Goal: Task Accomplishment & Management: Manage account settings

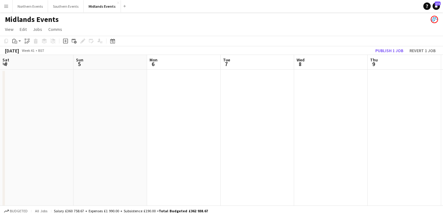
scroll to position [0, 296]
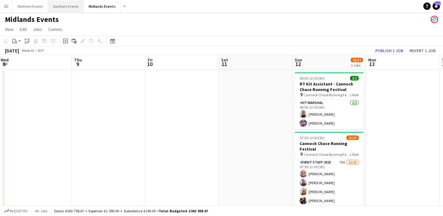
click at [63, 10] on button "Southern Events Close" at bounding box center [66, 6] width 36 height 12
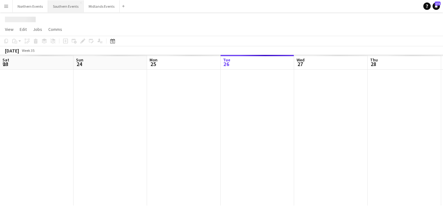
scroll to position [0, 147]
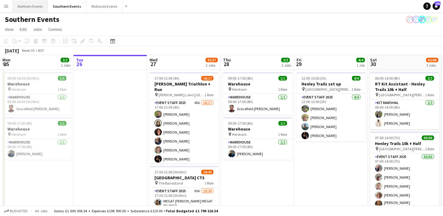
click at [30, 8] on button "Northern Events Close" at bounding box center [30, 6] width 35 height 12
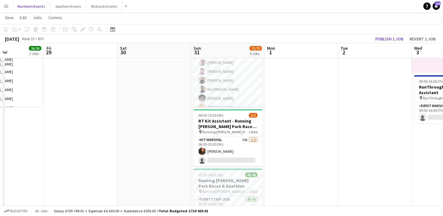
scroll to position [99, 0]
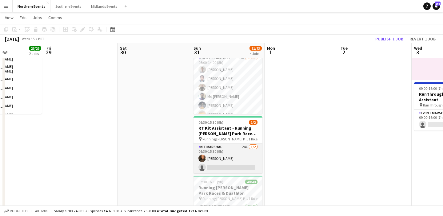
click at [243, 155] on app-card-role "Kit Marshal 24A [DATE] 06:30-15:30 (9h) [PERSON_NAME] single-neutral-actions" at bounding box center [228, 158] width 69 height 30
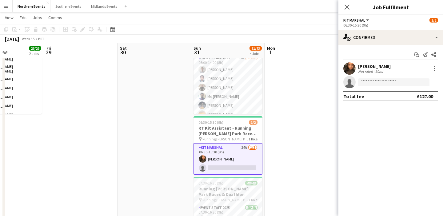
click at [376, 29] on app-options-switcher "Kit Marshal All roles Kit Marshal [DATE] 06:30-15:30 (9h)" at bounding box center [391, 22] width 105 height 15
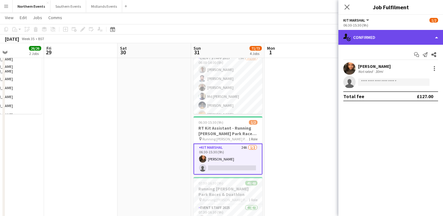
click at [378, 42] on div "single-neutral-actions-check-2 Confirmed" at bounding box center [391, 37] width 105 height 15
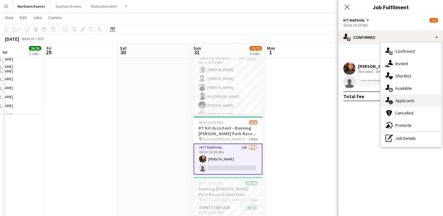
click at [414, 100] on div "single-neutral-actions-information Applicants" at bounding box center [411, 100] width 61 height 12
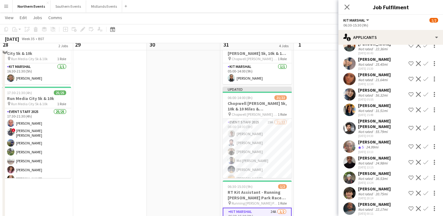
scroll to position [0, 0]
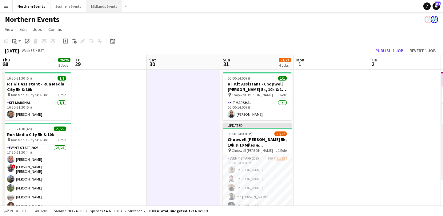
click at [100, 7] on button "Midlands Events Close" at bounding box center [104, 6] width 36 height 12
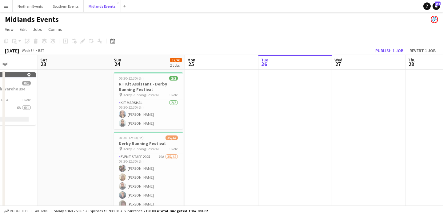
scroll to position [0, 174]
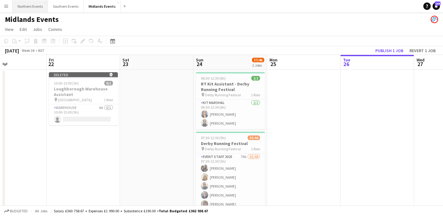
click at [23, 5] on button "Northern Events Close" at bounding box center [30, 6] width 35 height 12
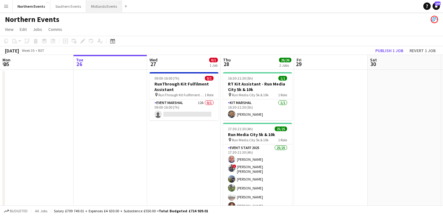
click at [101, 5] on button "Midlands Events Close" at bounding box center [104, 6] width 36 height 12
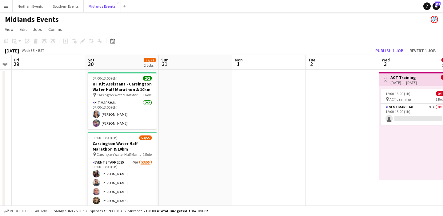
scroll to position [0, 127]
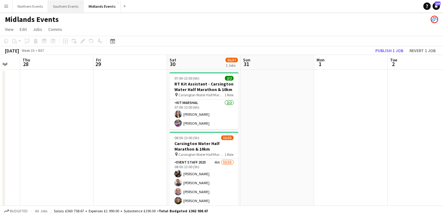
click at [56, 4] on button "Southern Events Close" at bounding box center [66, 6] width 36 height 12
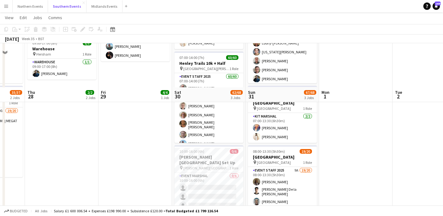
scroll to position [123, 0]
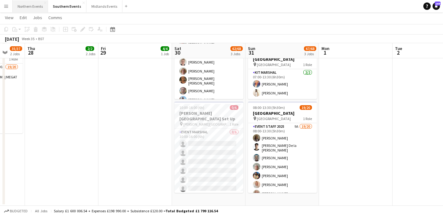
click at [25, 5] on button "Northern Events Close" at bounding box center [30, 6] width 35 height 12
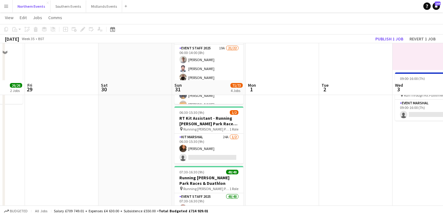
scroll to position [146, 0]
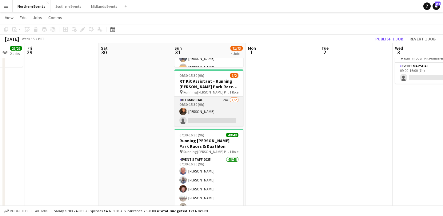
click at [217, 102] on app-card-role "Kit Marshal 24A [DATE] 06:30-15:30 (9h) [PERSON_NAME] single-neutral-actions" at bounding box center [209, 111] width 69 height 30
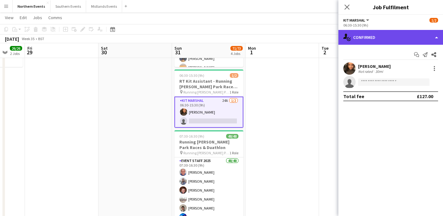
click at [385, 35] on div "single-neutral-actions-check-2 Confirmed" at bounding box center [391, 37] width 105 height 15
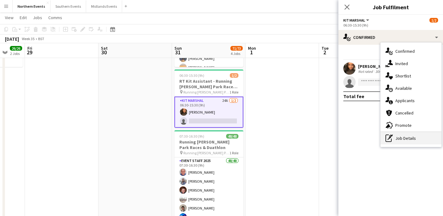
click at [402, 137] on div "pen-write Job Details" at bounding box center [411, 138] width 61 height 12
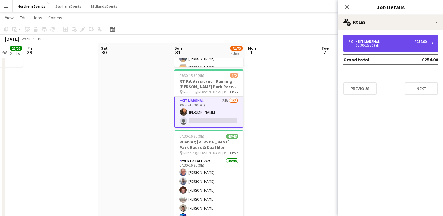
click at [394, 45] on div "06:30-15:30 (9h)" at bounding box center [388, 45] width 79 height 3
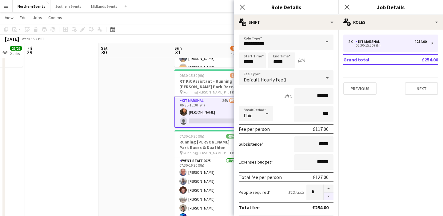
click at [329, 195] on button "button" at bounding box center [329, 196] width 10 height 8
type input "*"
click at [286, 155] on div "Expenses budget ******" at bounding box center [286, 161] width 95 height 15
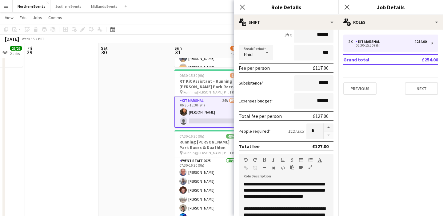
scroll to position [201, 0]
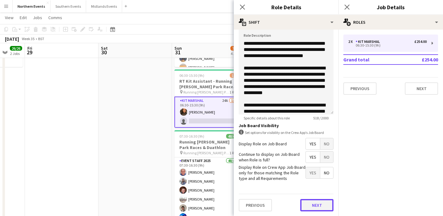
click at [314, 204] on button "Next" at bounding box center [317, 205] width 33 height 12
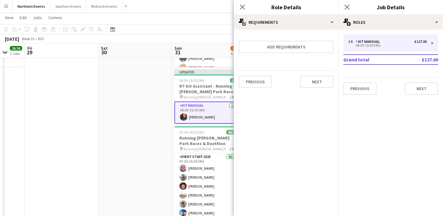
click at [125, 120] on app-date-cell at bounding box center [136, 78] width 74 height 310
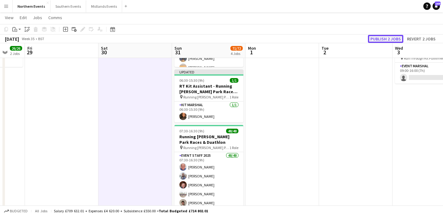
click at [394, 35] on button "Publish 2 jobs" at bounding box center [385, 39] width 35 height 8
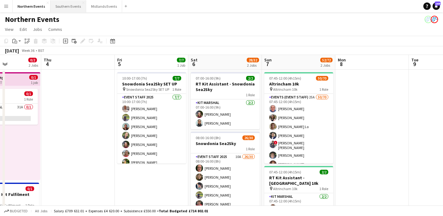
click at [67, 7] on button "Southern Events Close" at bounding box center [69, 6] width 36 height 12
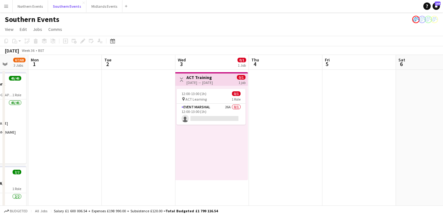
scroll to position [0, 256]
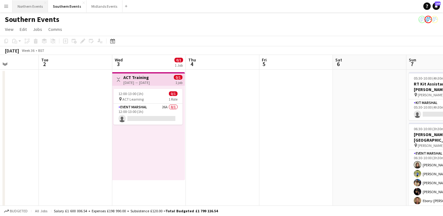
click at [28, 9] on button "Northern Events Close" at bounding box center [30, 6] width 35 height 12
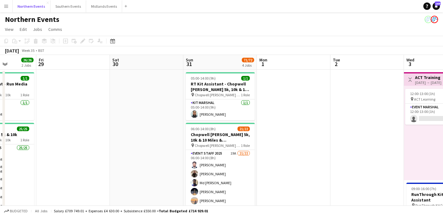
scroll to position [0, 180]
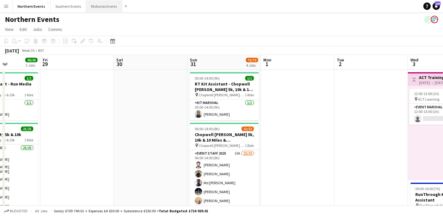
click at [98, 9] on button "Midlands Events Close" at bounding box center [104, 6] width 36 height 12
